Goal: Task Accomplishment & Management: Manage account settings

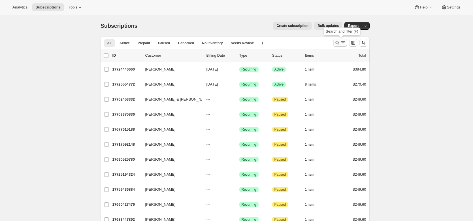
click at [342, 45] on icon "Search and filter results" at bounding box center [343, 43] width 6 height 6
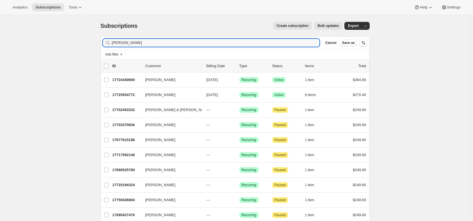
drag, startPoint x: 136, startPoint y: 43, endPoint x: 99, endPoint y: 35, distance: 37.7
click at [99, 35] on div "Filter subscribers [PERSON_NAME] Clear Cancel Save as Add filter 0 selected Upd…" at bounding box center [233, 150] width 274 height 237
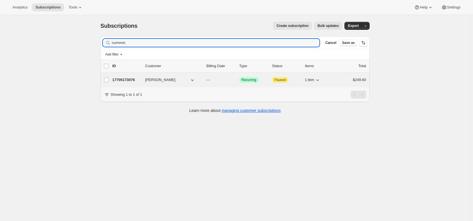
type input "curnovic"
click at [120, 79] on p "17705173076" at bounding box center [126, 80] width 28 height 6
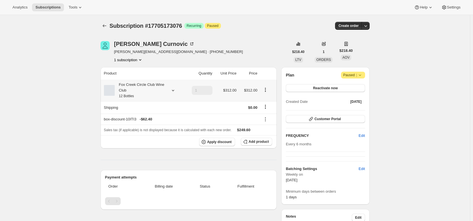
click at [168, 88] on div "Fox Creek Circle Club Wine Club 12 Bottles" at bounding box center [143, 90] width 78 height 17
click at [173, 89] on icon at bounding box center [173, 91] width 6 height 6
click at [143, 130] on span "Edit box" at bounding box center [141, 127] width 13 height 5
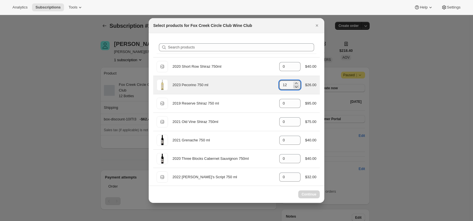
click at [296, 89] on icon ":r126:" at bounding box center [296, 87] width 6 height 6
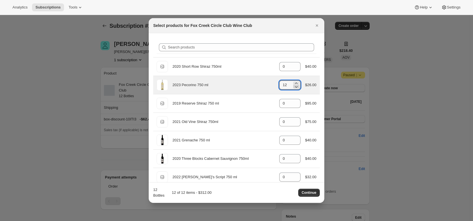
click at [295, 89] on icon ":r126:" at bounding box center [296, 87] width 6 height 6
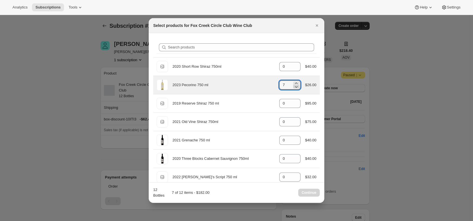
click at [295, 89] on icon ":r126:" at bounding box center [296, 87] width 6 height 6
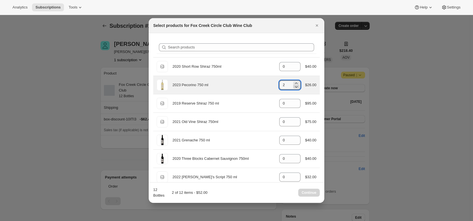
click at [295, 89] on icon ":r126:" at bounding box center [296, 87] width 6 height 6
type input "0"
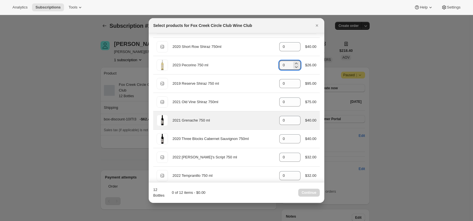
scroll to position [20, 0]
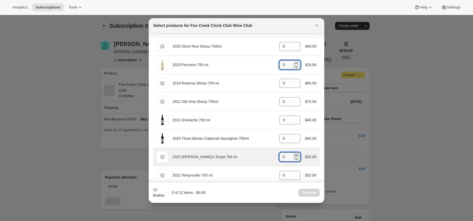
click at [294, 153] on icon ":r126:" at bounding box center [296, 155] width 6 height 6
type input "1"
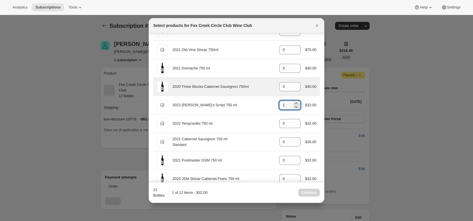
scroll to position [81, 0]
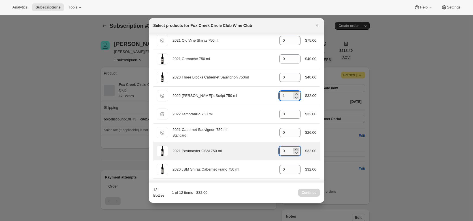
click at [295, 149] on icon ":r126:" at bounding box center [296, 148] width 3 height 1
type input "2"
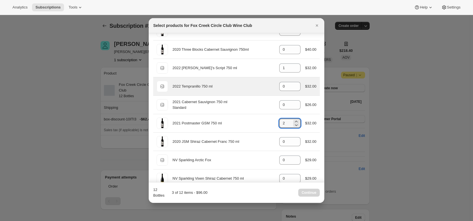
scroll to position [109, 0]
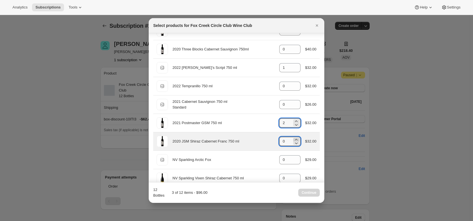
click at [293, 139] on icon ":r126:" at bounding box center [296, 140] width 6 height 6
type input "1"
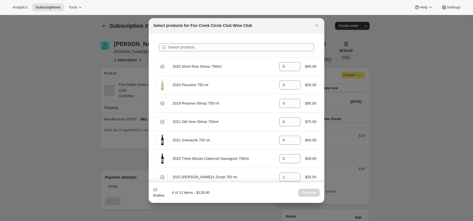
scroll to position [0, 0]
click at [316, 25] on icon "Close" at bounding box center [317, 25] width 2 height 2
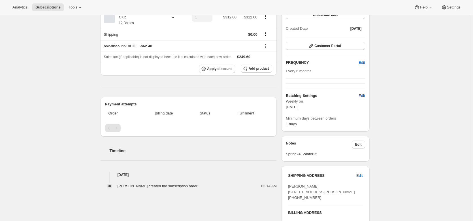
scroll to position [71, 0]
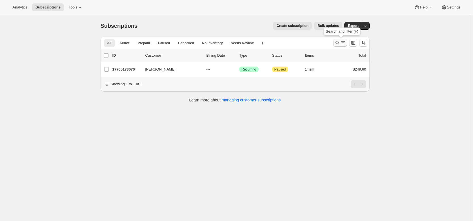
click at [343, 40] on icon "Search and filter results" at bounding box center [343, 43] width 6 height 6
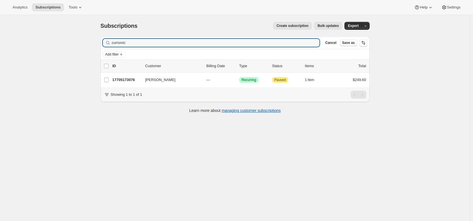
drag, startPoint x: 145, startPoint y: 43, endPoint x: 97, endPoint y: 41, distance: 48.2
click at [97, 41] on div "Filter subscribers curnovic Clear Cancel Save as Add filter 0 selected Update n…" at bounding box center [233, 75] width 274 height 87
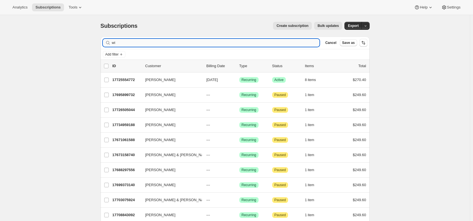
type input "w"
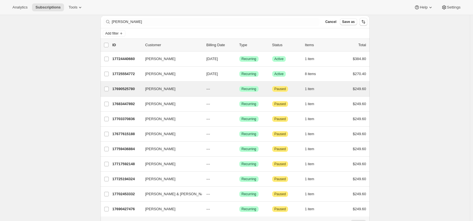
scroll to position [21, 0]
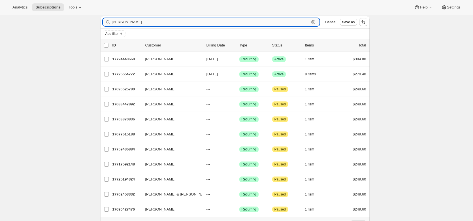
click at [139, 21] on input "[PERSON_NAME]" at bounding box center [211, 22] width 198 height 8
drag, startPoint x: 139, startPoint y: 21, endPoint x: 91, endPoint y: 27, distance: 47.9
click at [91, 27] on div "Subscriptions. This page is ready Subscriptions Create subscription Bulk update…" at bounding box center [235, 121] width 470 height 254
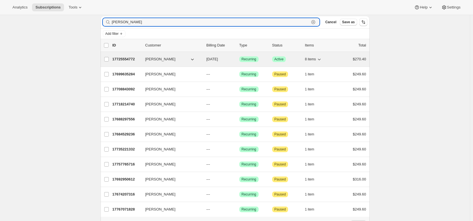
type input "[PERSON_NAME]"
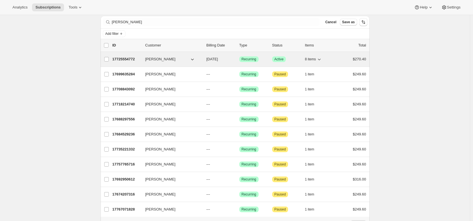
click at [127, 60] on p "17725554772" at bounding box center [126, 59] width 28 height 6
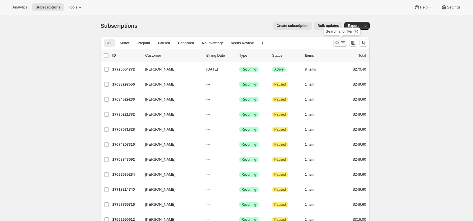
click at [339, 41] on icon "Search and filter results" at bounding box center [337, 43] width 6 height 6
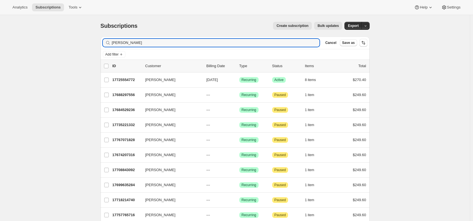
drag, startPoint x: 133, startPoint y: 43, endPoint x: 99, endPoint y: 35, distance: 34.6
click at [99, 35] on div "Filter subscribers [PERSON_NAME] Clear Cancel Save as Add filter 0 selected Upd…" at bounding box center [233, 150] width 274 height 237
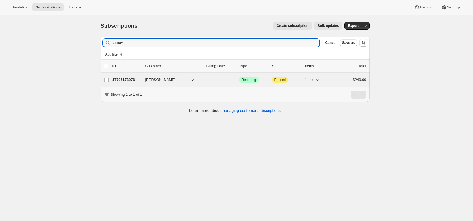
type input "curnovic"
click at [126, 78] on p "17705173076" at bounding box center [126, 80] width 28 height 6
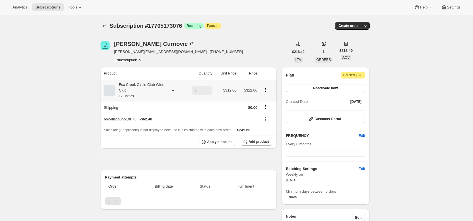
click at [173, 89] on icon at bounding box center [173, 91] width 6 height 6
click at [161, 125] on button "Edit box" at bounding box center [142, 128] width 56 height 8
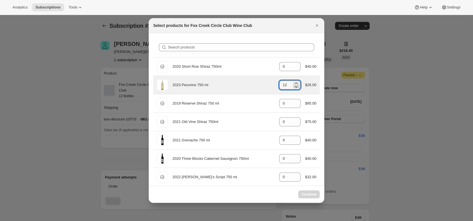
click at [295, 86] on icon ":r1jq:" at bounding box center [296, 87] width 6 height 6
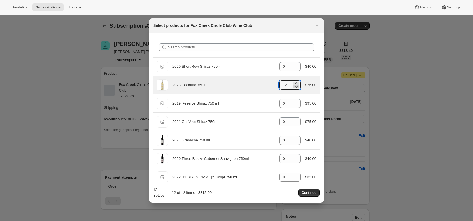
click at [295, 88] on icon ":r1jq:" at bounding box center [296, 87] width 3 height 2
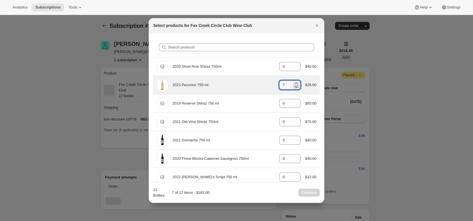
click at [295, 88] on icon ":r1jq:" at bounding box center [296, 87] width 3 height 2
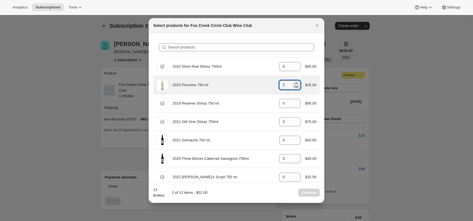
click at [295, 88] on icon ":r1jq:" at bounding box center [296, 87] width 3 height 2
type input "0"
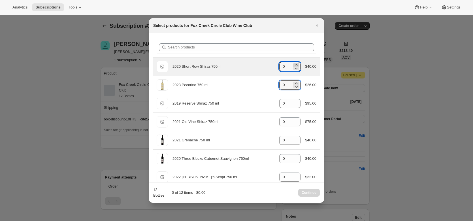
click at [294, 65] on icon ":r1jq:" at bounding box center [296, 65] width 6 height 6
type input "2"
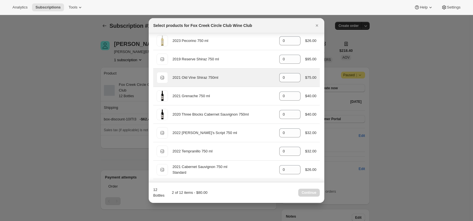
scroll to position [44, 0]
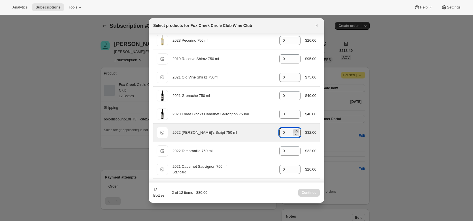
click at [293, 130] on icon ":r1jq:" at bounding box center [296, 131] width 6 height 6
type input "2"
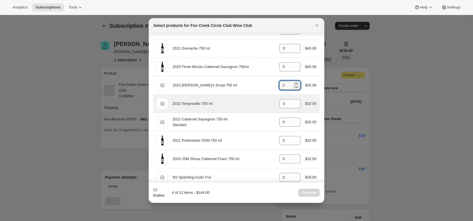
scroll to position [92, 0]
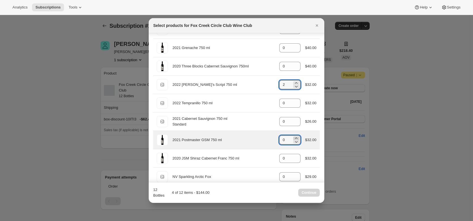
click at [295, 137] on icon ":r1jq:" at bounding box center [296, 138] width 6 height 6
type input "2"
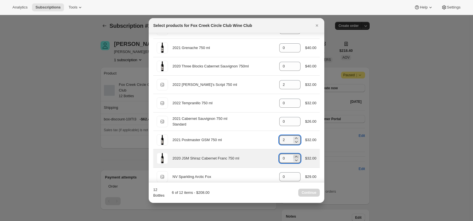
click at [293, 156] on icon ":r1jq:" at bounding box center [296, 157] width 6 height 6
type input "2"
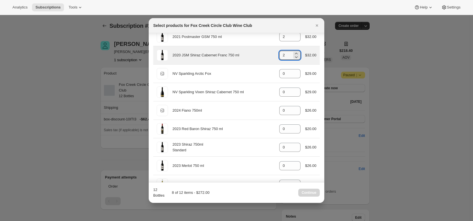
scroll to position [196, 0]
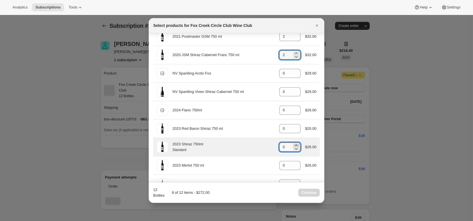
click at [294, 146] on icon ":r1jq:" at bounding box center [296, 145] width 6 height 6
type input "2"
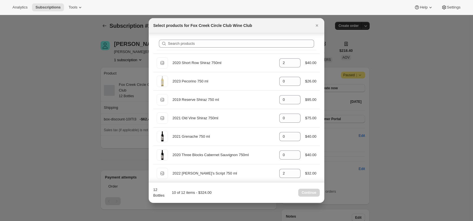
scroll to position [0, 0]
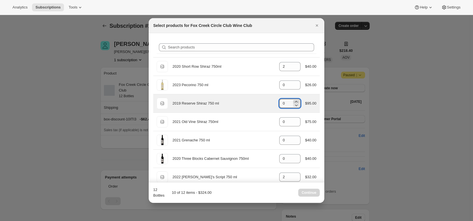
click at [295, 101] on icon ":r1jq:" at bounding box center [296, 101] width 3 height 1
type input "2"
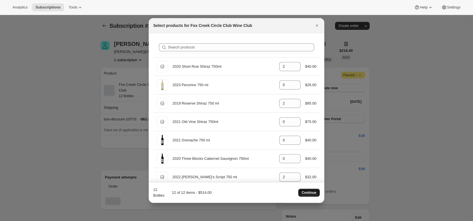
click at [315, 192] on span "Continue" at bounding box center [309, 192] width 15 height 5
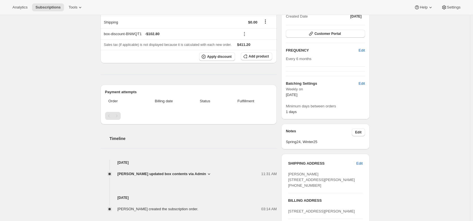
scroll to position [111, 0]
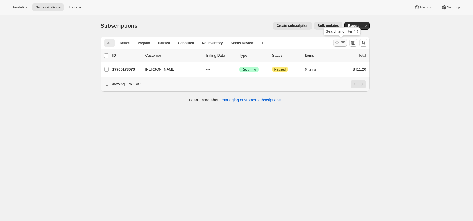
click at [337, 42] on icon "Search and filter results" at bounding box center [337, 43] width 6 height 6
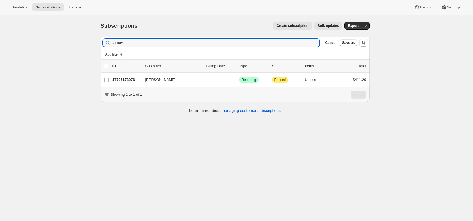
drag, startPoint x: 132, startPoint y: 42, endPoint x: 80, endPoint y: 47, distance: 52.1
click at [80, 47] on div "Subscriptions. This page is ready Subscriptions Create subscription Bulk update…" at bounding box center [235, 125] width 470 height 221
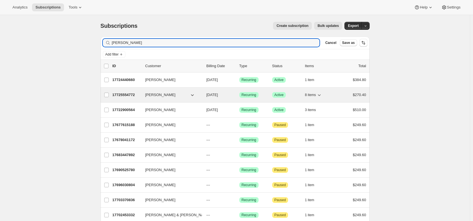
type input "[PERSON_NAME]"
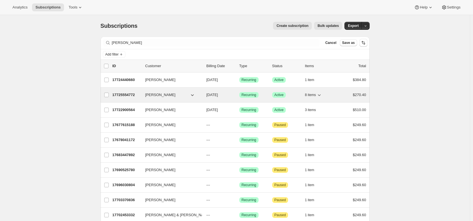
click at [131, 93] on p "17725554772" at bounding box center [126, 95] width 28 height 6
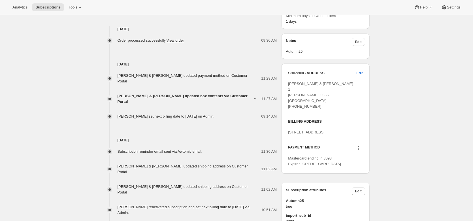
scroll to position [213, 0]
click at [361, 71] on span "Edit" at bounding box center [359, 73] width 6 height 6
select select "SA"
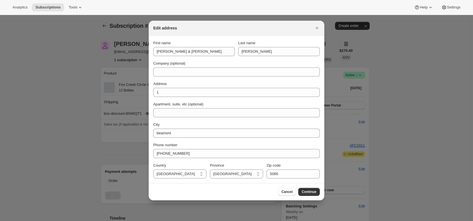
scroll to position [0, 0]
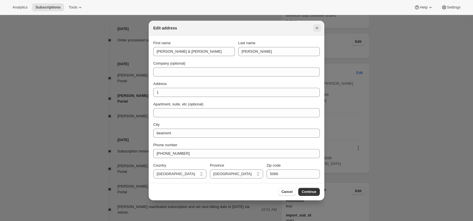
click at [319, 29] on icon "Close" at bounding box center [317, 28] width 6 height 6
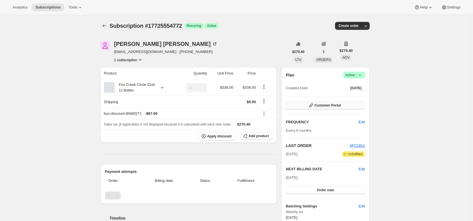
click at [321, 105] on span "Customer Portal" at bounding box center [327, 105] width 26 height 5
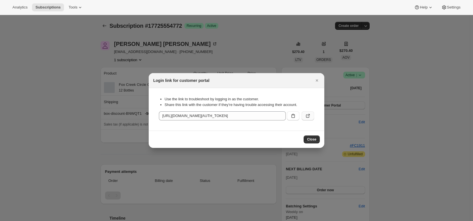
click at [308, 116] on icon ":r1vf:" at bounding box center [309, 115] width 2 height 2
click at [318, 80] on icon "Close" at bounding box center [317, 81] width 6 height 6
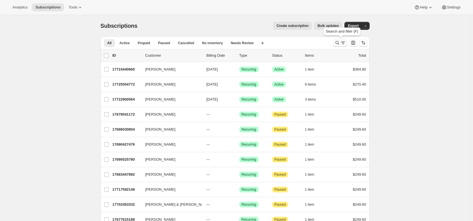
click at [337, 43] on icon "Search and filter results" at bounding box center [337, 43] width 6 height 6
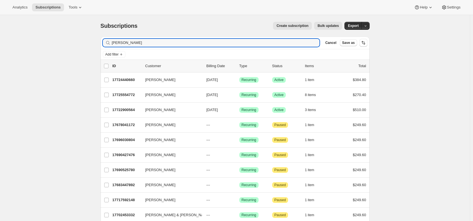
drag, startPoint x: 137, startPoint y: 43, endPoint x: 72, endPoint y: 48, distance: 65.3
click at [72, 48] on div "Subscriptions. This page is ready Subscriptions Create subscription Bulk update…" at bounding box center [235, 209] width 470 height 389
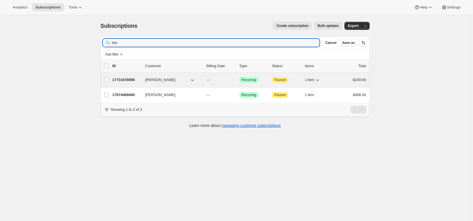
type input "tsio"
click at [124, 80] on p "17731878996" at bounding box center [126, 80] width 28 height 6
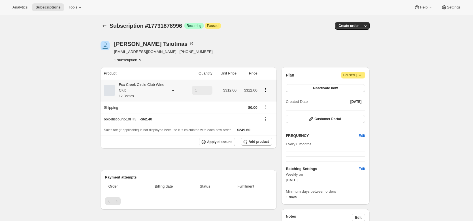
click at [173, 91] on icon at bounding box center [173, 91] width 6 height 6
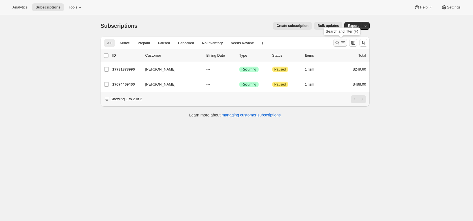
click at [342, 42] on icon "Search and filter results" at bounding box center [343, 43] width 6 height 6
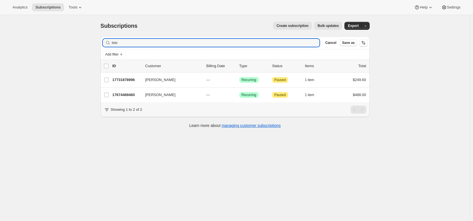
drag, startPoint x: 125, startPoint y: 44, endPoint x: 101, endPoint y: 38, distance: 24.5
click at [101, 38] on div "Filter subscribers tsio Clear Cancel Save as Add filter 0 selected Update next …" at bounding box center [233, 83] width 274 height 102
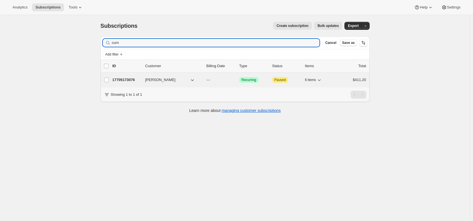
type input "curn"
click at [127, 82] on p "17705173076" at bounding box center [126, 80] width 28 height 6
